Goal: Task Accomplishment & Management: Manage account settings

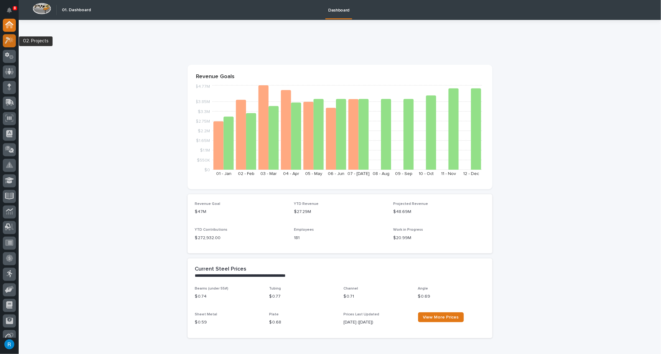
click at [9, 40] on icon at bounding box center [8, 40] width 6 height 7
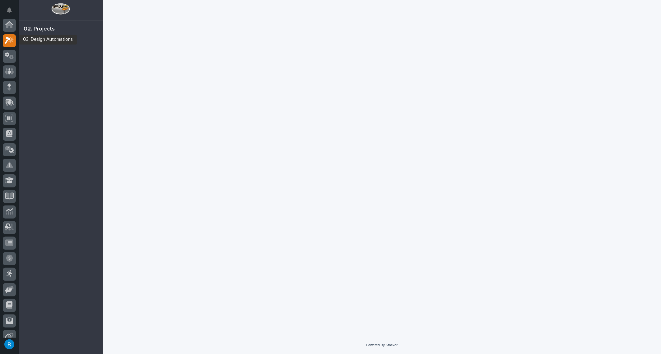
scroll to position [15, 0]
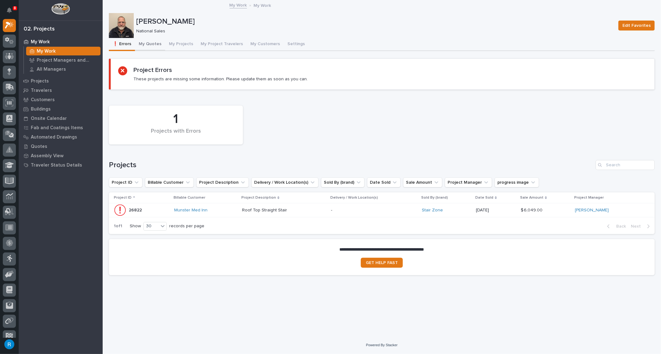
click at [148, 43] on button "My Quotes" at bounding box center [150, 44] width 30 height 13
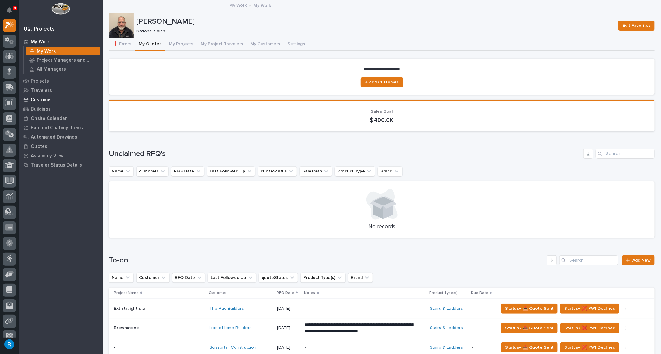
click at [35, 101] on p "Customers" at bounding box center [43, 100] width 24 height 6
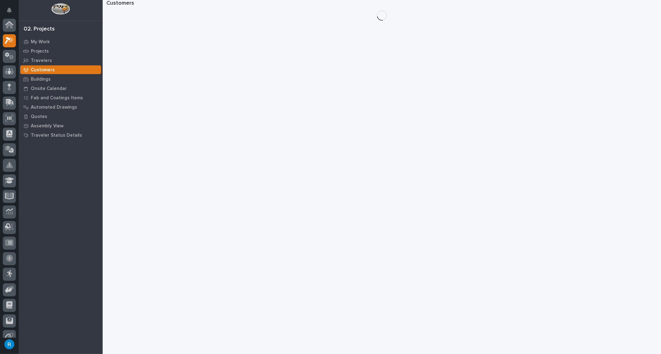
scroll to position [15, 0]
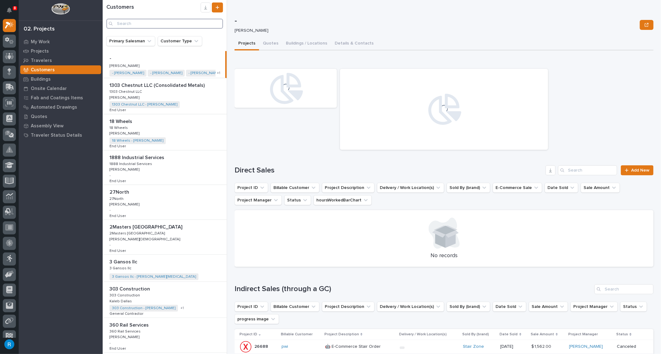
click at [120, 24] on input "Search" at bounding box center [164, 24] width 117 height 10
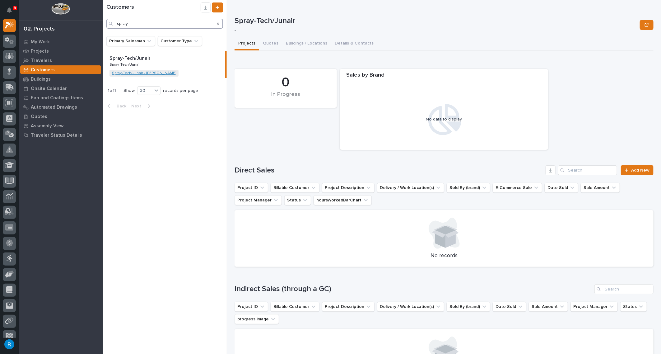
type input "spray"
click at [130, 73] on link "Spray-Tech/Junair - Tyler Rand" at bounding box center [144, 73] width 64 height 4
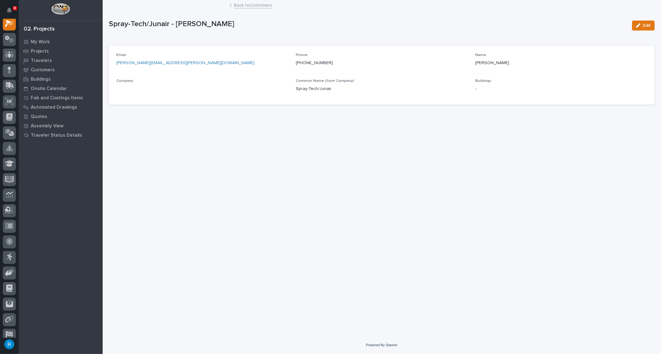
scroll to position [15, 0]
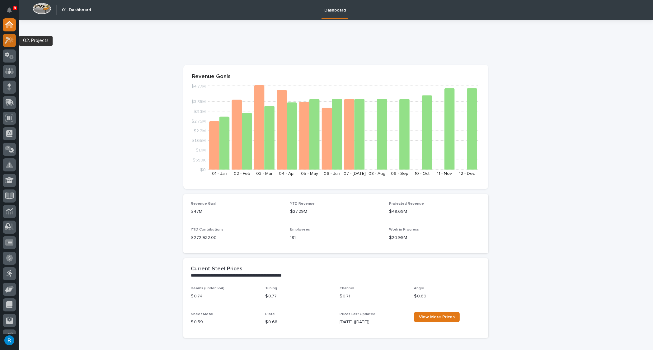
click at [6, 42] on icon at bounding box center [8, 40] width 6 height 7
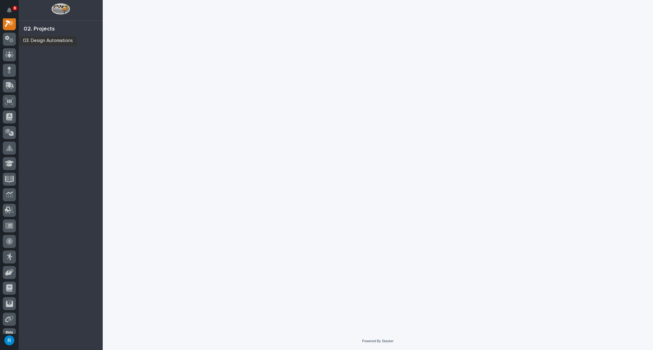
scroll to position [15, 0]
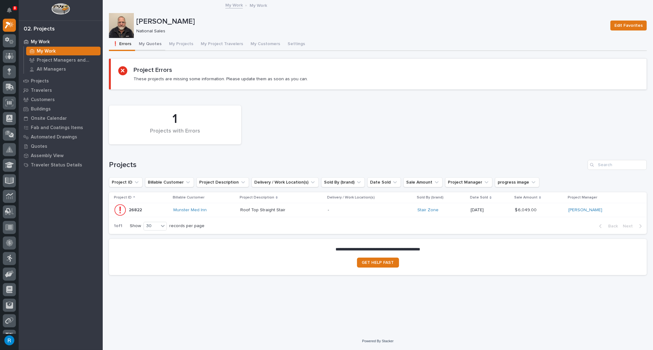
click at [149, 43] on button "My Quotes" at bounding box center [150, 44] width 30 height 13
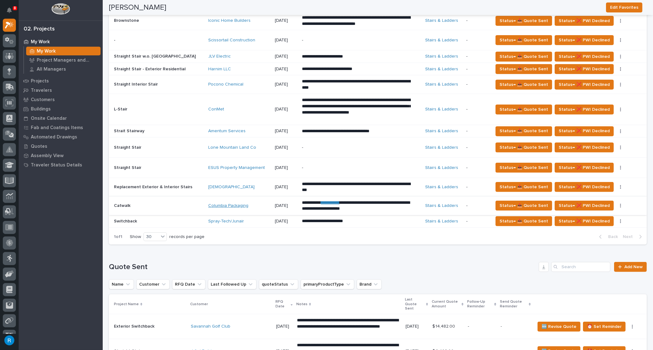
scroll to position [339, 0]
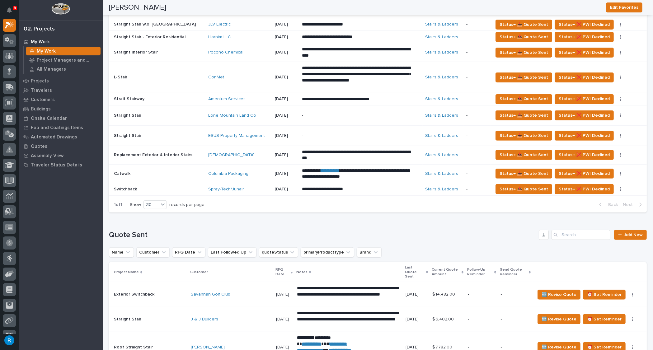
click at [173, 189] on p at bounding box center [158, 189] width 89 height 5
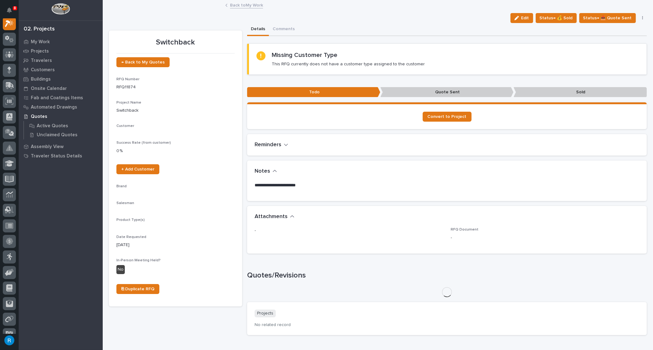
scroll to position [15, 0]
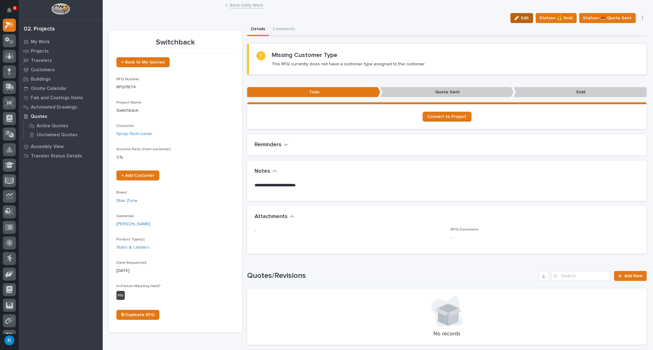
click at [526, 20] on span "Edit" at bounding box center [525, 18] width 8 height 6
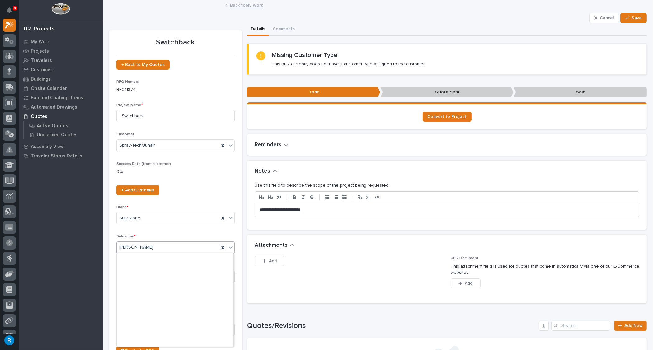
click at [230, 247] on icon at bounding box center [230, 247] width 6 height 6
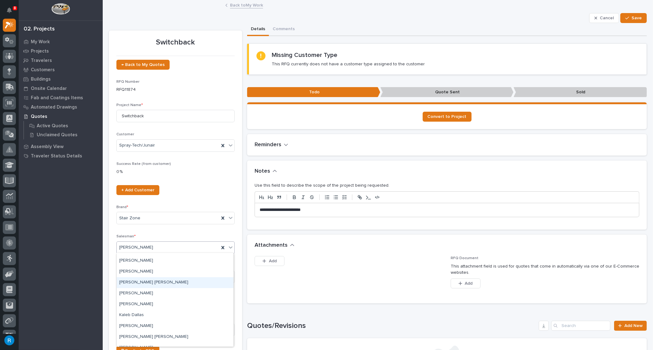
scroll to position [28, 0]
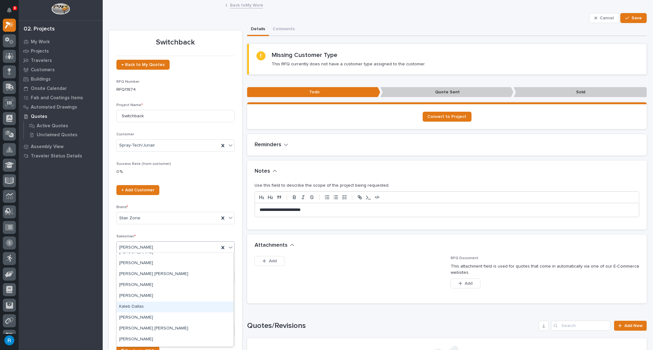
click at [129, 306] on div "Kaleb Dallas" at bounding box center [175, 306] width 117 height 11
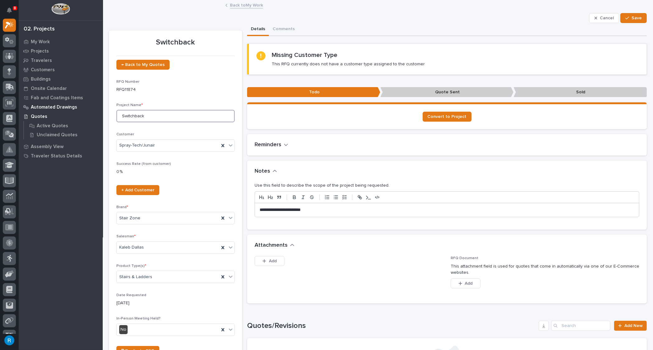
drag, startPoint x: 145, startPoint y: 117, endPoint x: 68, endPoint y: 110, distance: 77.1
click at [103, 110] on div "8 My Settings Log Out 02. Projects My Work Projects Travelers Customers Buildin…" at bounding box center [378, 286] width 550 height 573
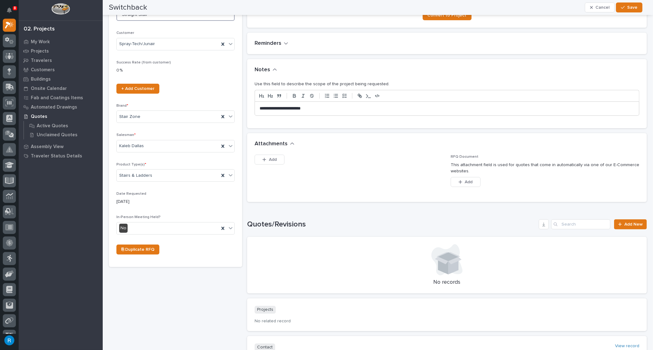
scroll to position [0, 0]
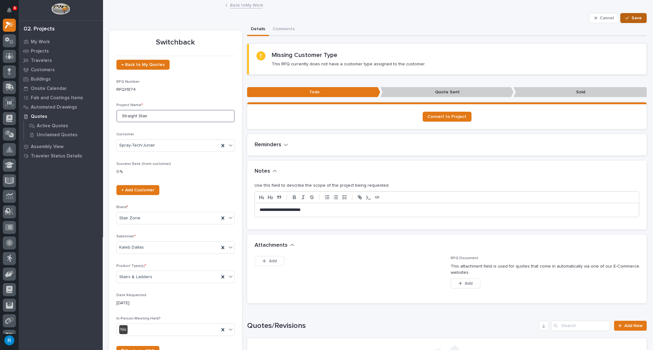
type input "Straight Stair"
click at [632, 16] on span "Save" at bounding box center [636, 18] width 10 height 6
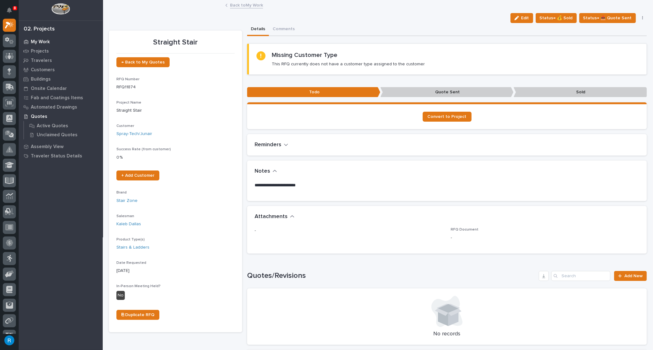
click at [38, 41] on p "My Work" at bounding box center [40, 42] width 19 height 6
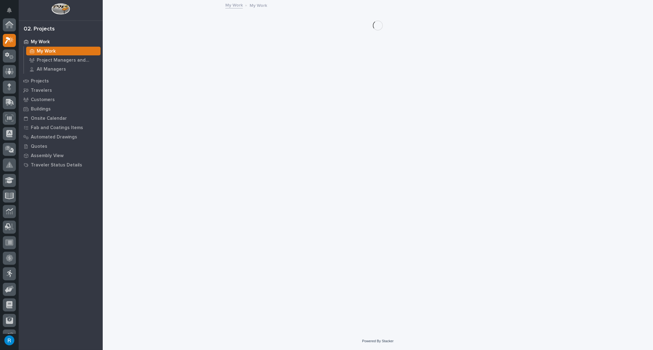
scroll to position [15, 0]
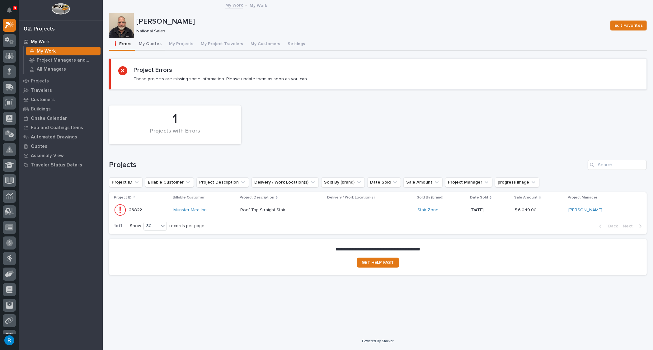
click at [153, 44] on button "My Quotes" at bounding box center [150, 44] width 30 height 13
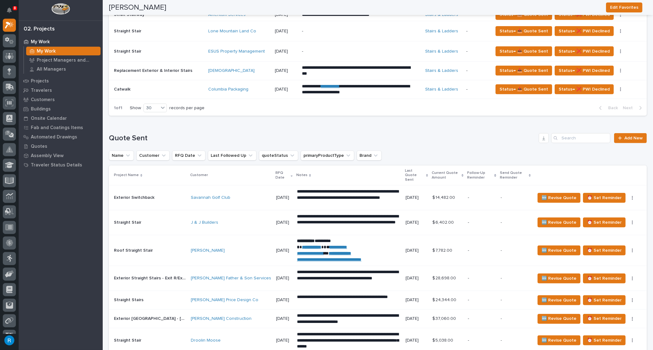
scroll to position [424, 0]
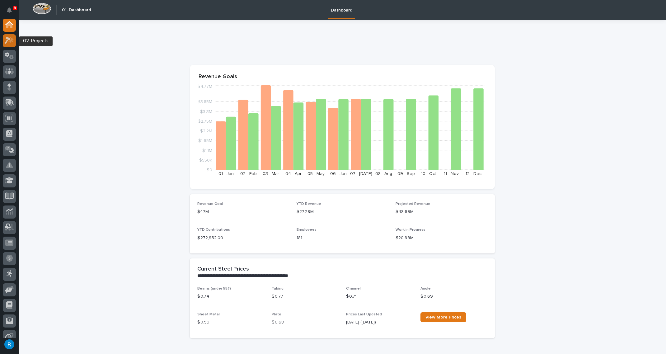
click at [4, 40] on div at bounding box center [9, 40] width 13 height 13
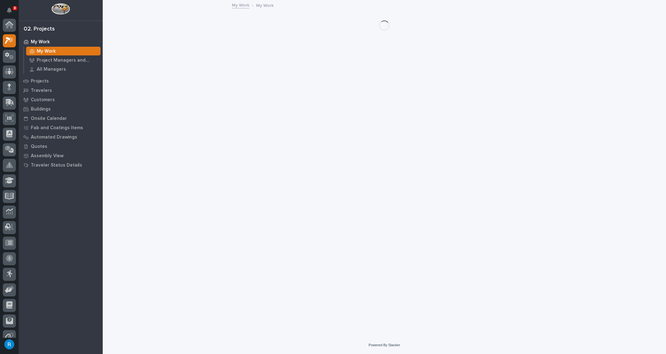
scroll to position [15, 0]
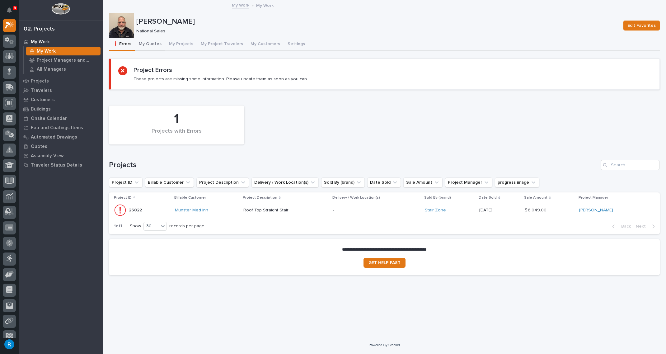
click at [149, 46] on button "My Quotes" at bounding box center [150, 44] width 30 height 13
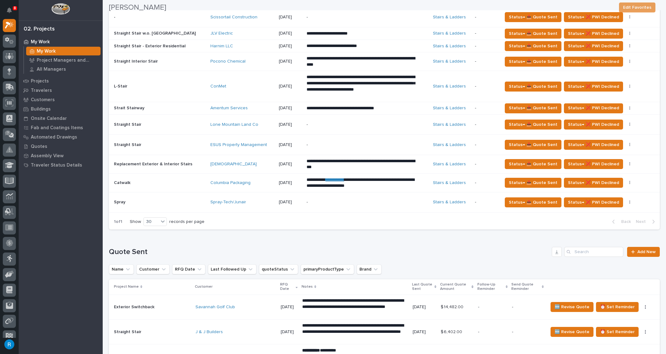
scroll to position [339, 0]
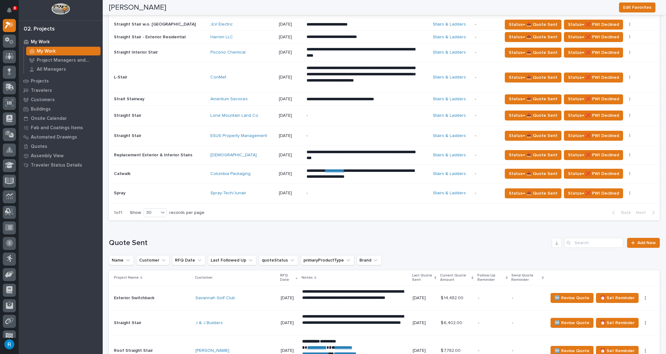
click at [340, 195] on div "-" at bounding box center [360, 193] width 109 height 14
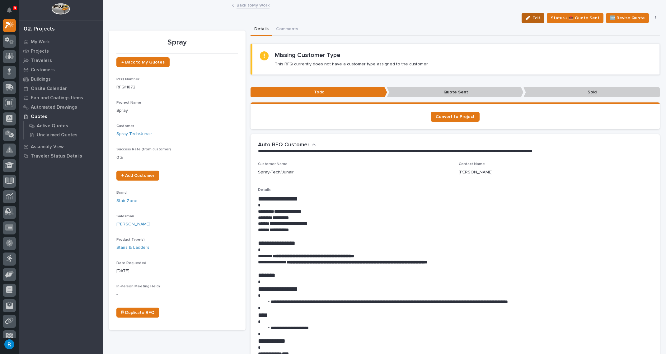
click at [538, 18] on span "Edit" at bounding box center [536, 18] width 8 height 6
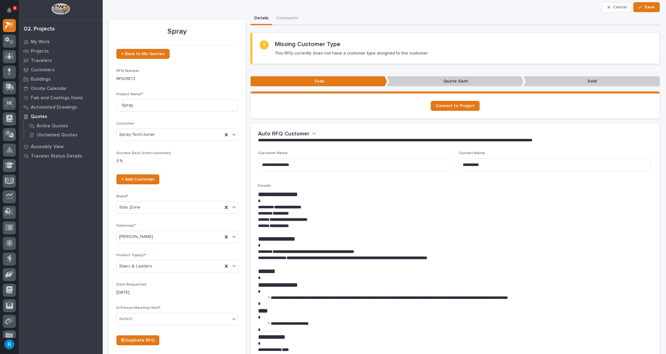
scroll to position [28, 0]
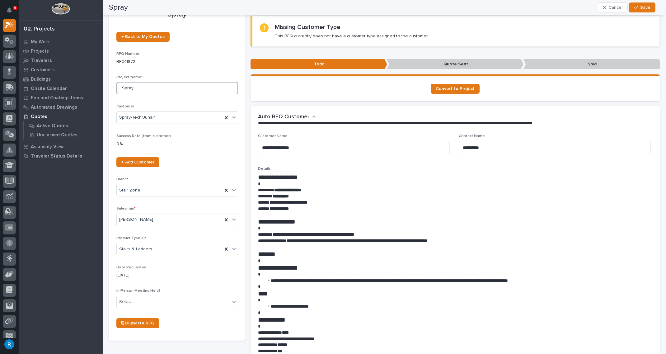
drag, startPoint x: 122, startPoint y: 87, endPoint x: 152, endPoint y: 88, distance: 29.2
click at [152, 88] on input "Spray" at bounding box center [177, 88] width 122 height 12
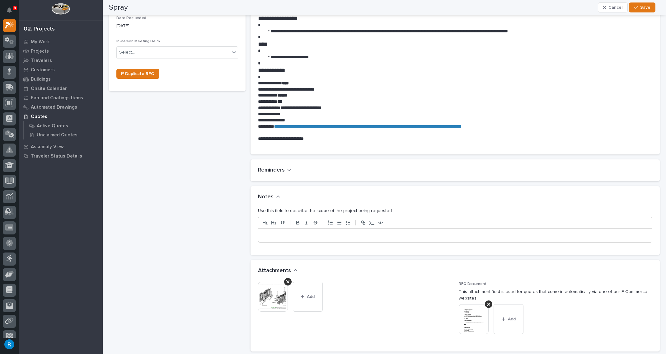
scroll to position [283, 0]
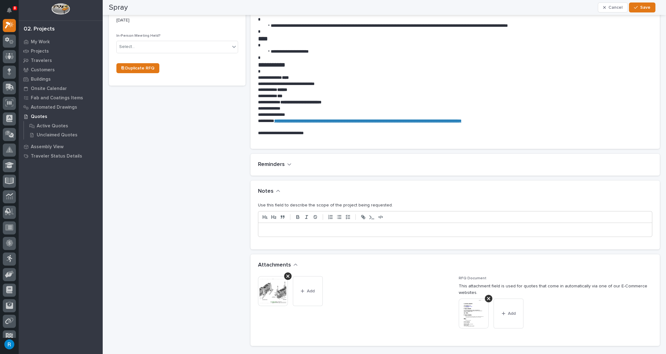
type input "Switchback"
click at [268, 230] on p at bounding box center [455, 229] width 385 height 6
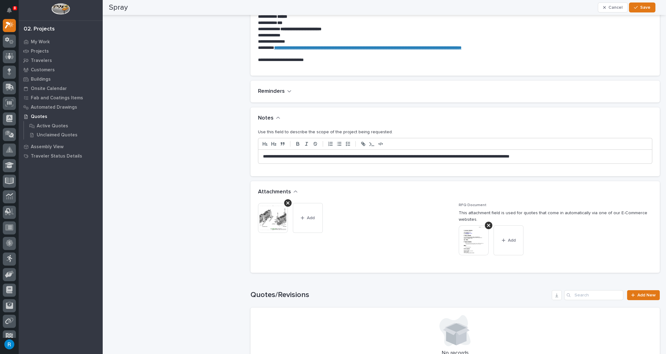
scroll to position [367, 0]
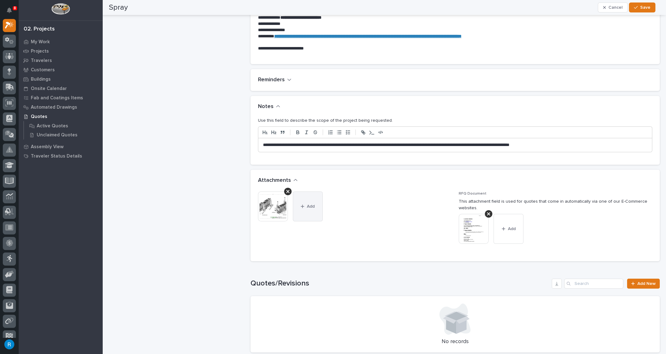
click at [312, 209] on button "Add" at bounding box center [308, 206] width 30 height 30
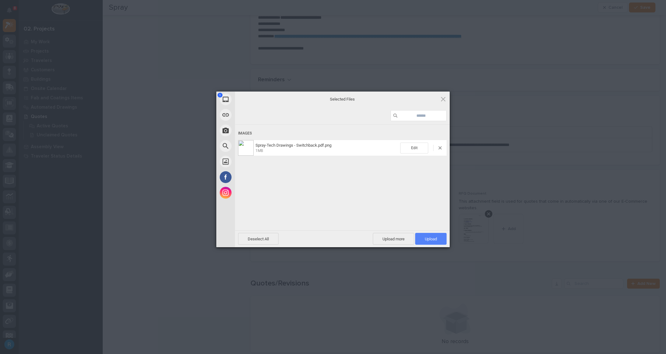
click at [430, 240] on span "Upload 1" at bounding box center [431, 238] width 12 height 5
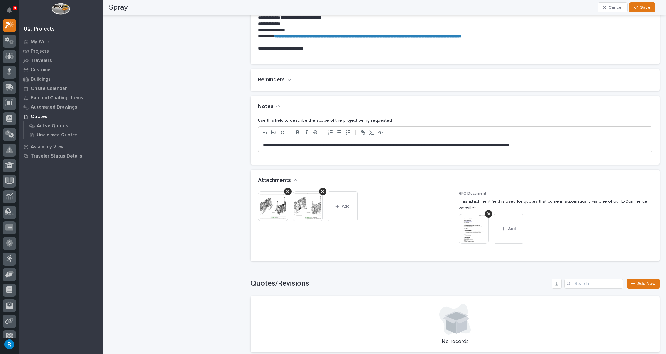
click at [303, 209] on img at bounding box center [308, 206] width 30 height 30
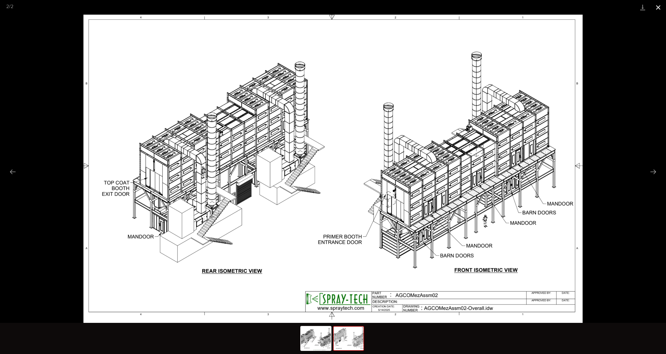
click at [655, 8] on button "Close gallery" at bounding box center [658, 7] width 16 height 15
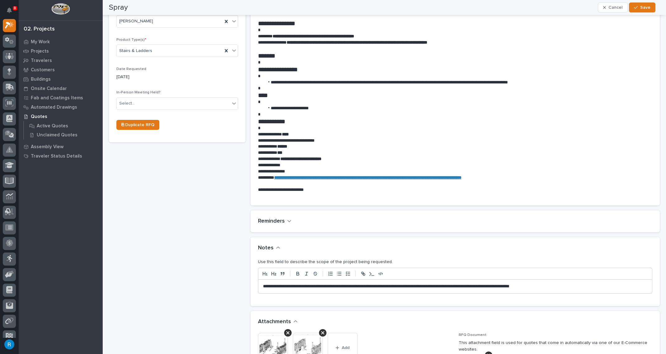
scroll to position [56, 0]
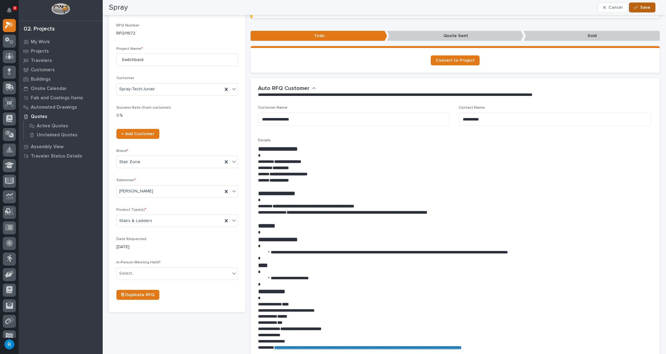
click at [643, 6] on span "Save" at bounding box center [645, 8] width 10 height 6
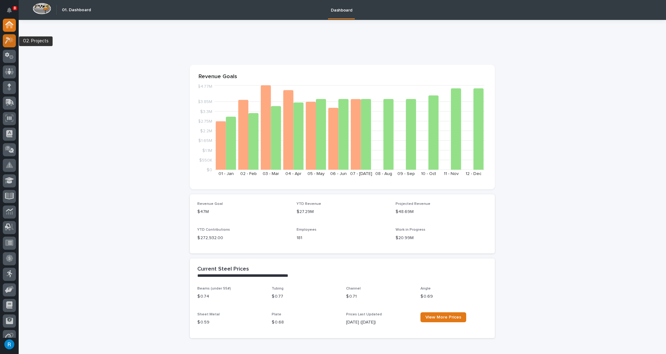
click at [6, 39] on icon at bounding box center [9, 40] width 9 height 7
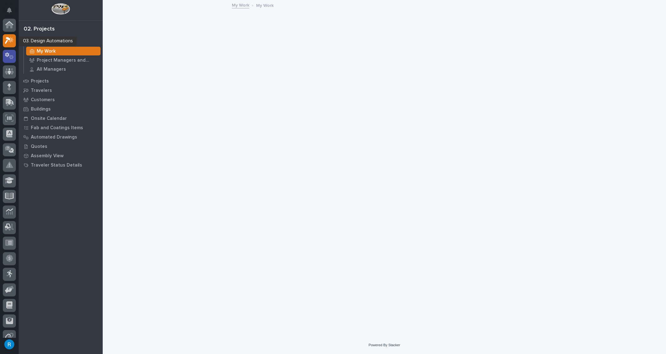
scroll to position [15, 0]
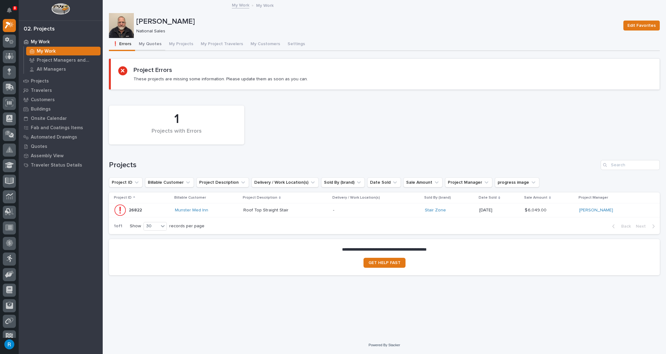
click at [147, 44] on button "My Quotes" at bounding box center [150, 44] width 30 height 13
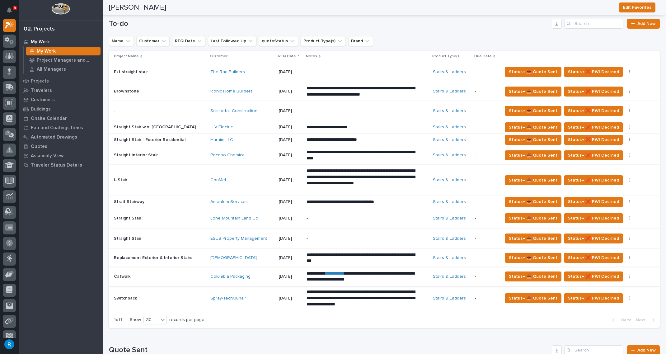
scroll to position [279, 0]
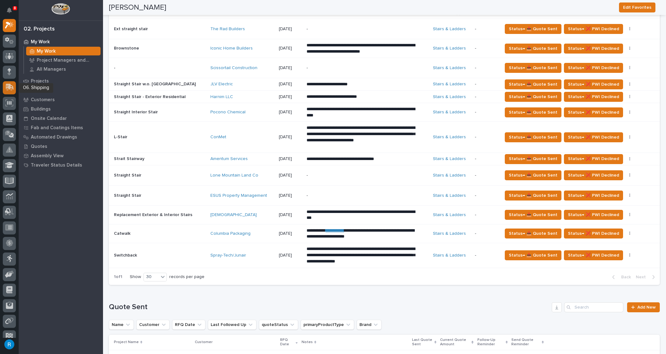
click at [7, 89] on icon at bounding box center [8, 88] width 7 height 6
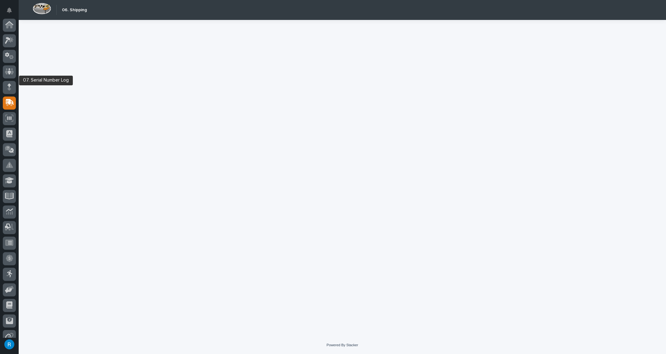
scroll to position [38, 0]
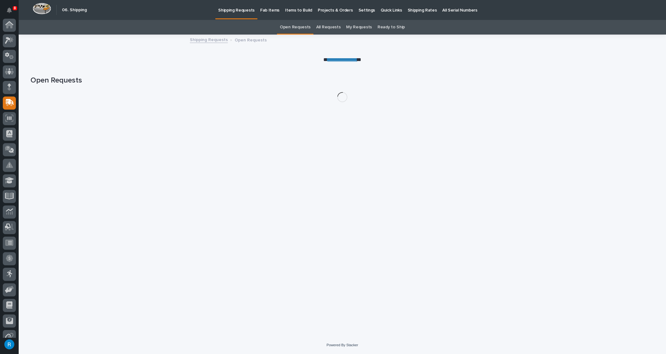
scroll to position [38, 0]
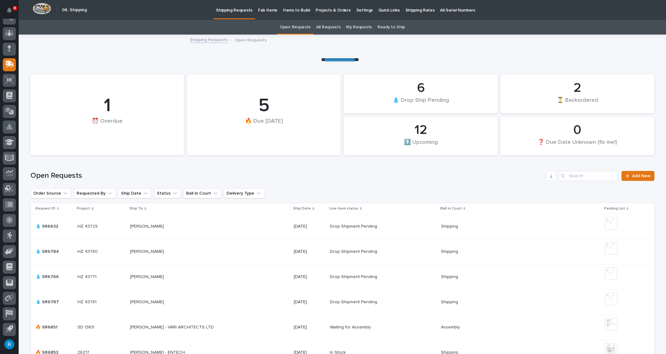
click at [405, 7] on p "Shipping Rates" at bounding box center [419, 6] width 29 height 13
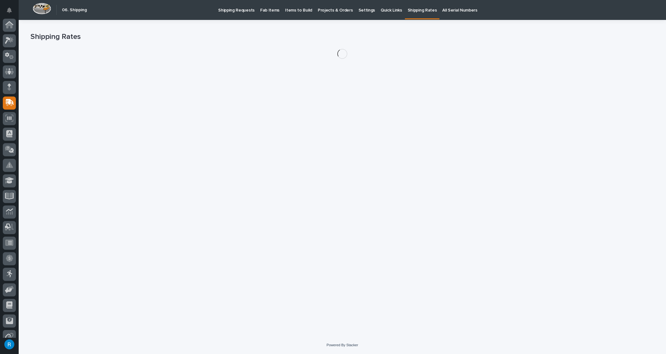
scroll to position [38, 0]
